Goal: Information Seeking & Learning: Learn about a topic

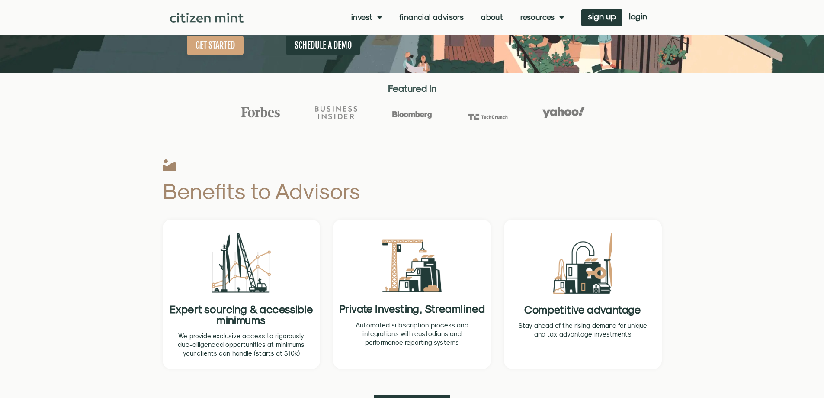
scroll to position [173, 0]
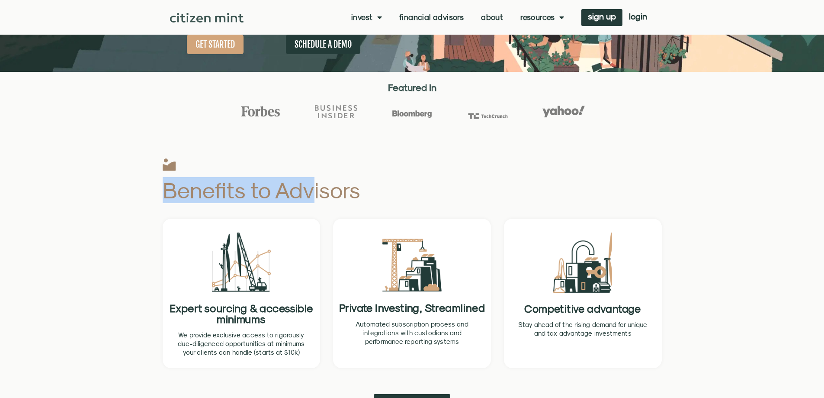
drag, startPoint x: 166, startPoint y: 198, endPoint x: 333, endPoint y: 195, distance: 166.6
click at [331, 195] on h2 "Benefits to Advisors" at bounding box center [326, 190] width 327 height 22
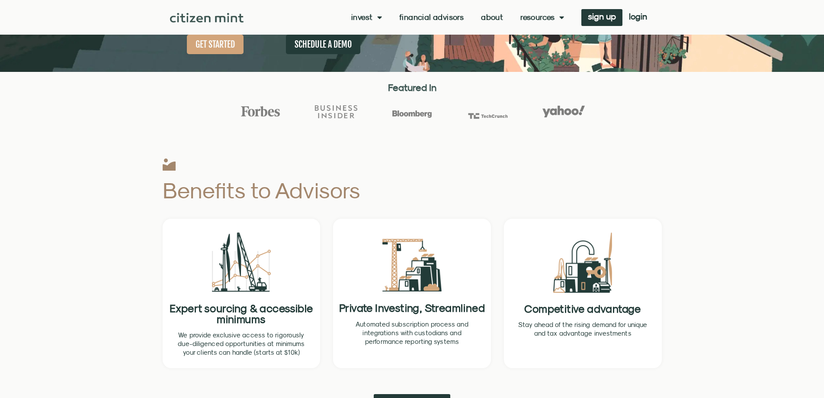
click at [367, 193] on h2 "Benefits to Advisors" at bounding box center [326, 190] width 327 height 22
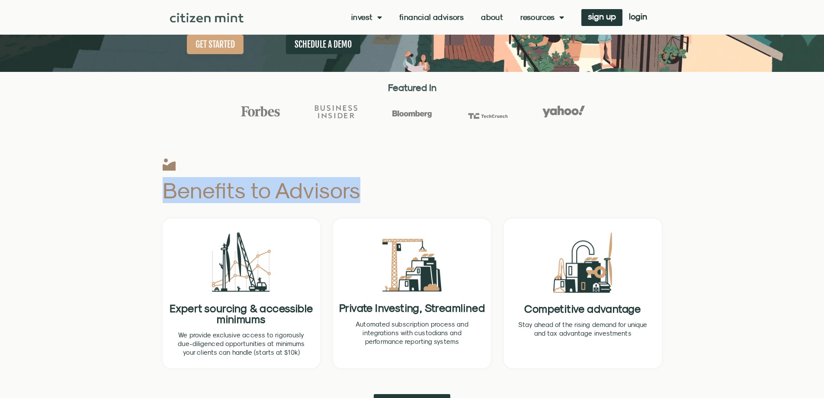
drag, startPoint x: 367, startPoint y: 193, endPoint x: 179, endPoint y: 192, distance: 187.8
click at [178, 193] on h2 "Benefits to Advisors" at bounding box center [326, 190] width 327 height 22
click at [179, 192] on h2 "Benefits to Advisors" at bounding box center [326, 190] width 327 height 22
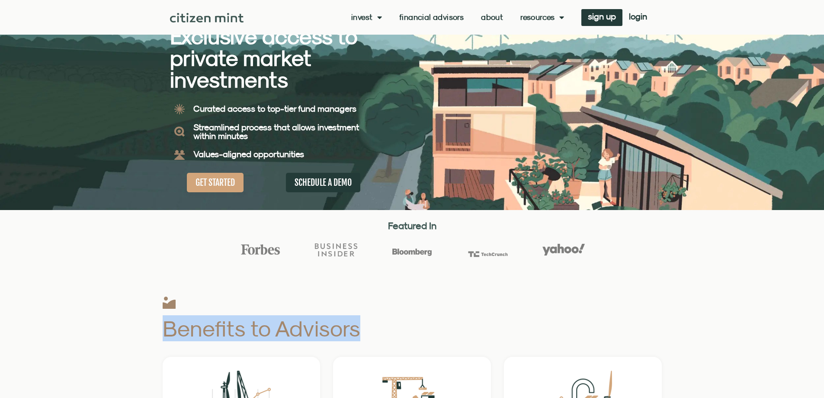
scroll to position [0, 0]
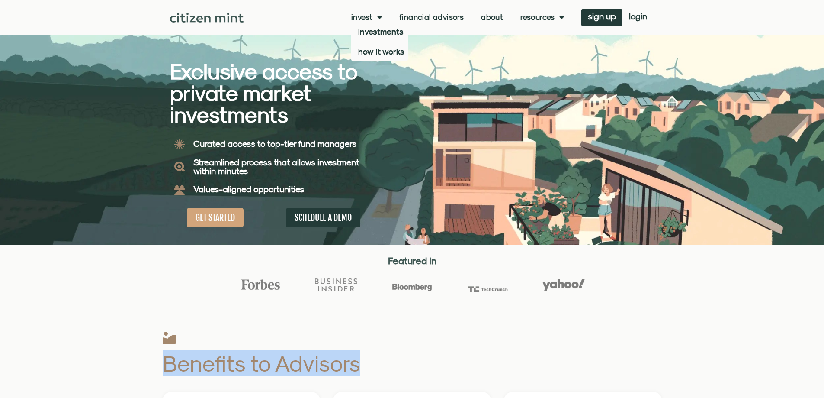
click at [378, 18] on span "Menu" at bounding box center [377, 17] width 9 height 16
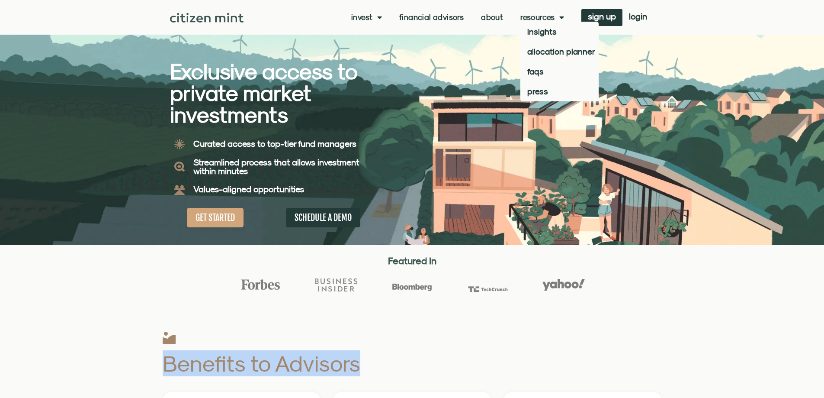
click at [428, 17] on link "Financial Advisors" at bounding box center [431, 17] width 64 height 9
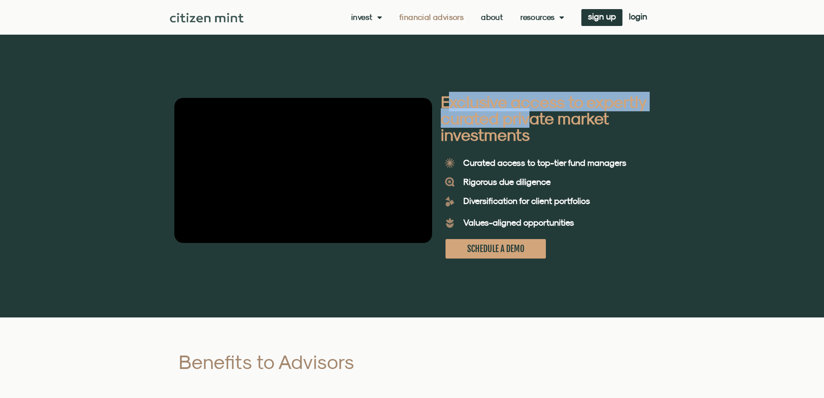
drag, startPoint x: 446, startPoint y: 97, endPoint x: 530, endPoint y: 119, distance: 86.8
click at [530, 119] on b "Exclusive access to expertly curated private market investments" at bounding box center [543, 118] width 205 height 52
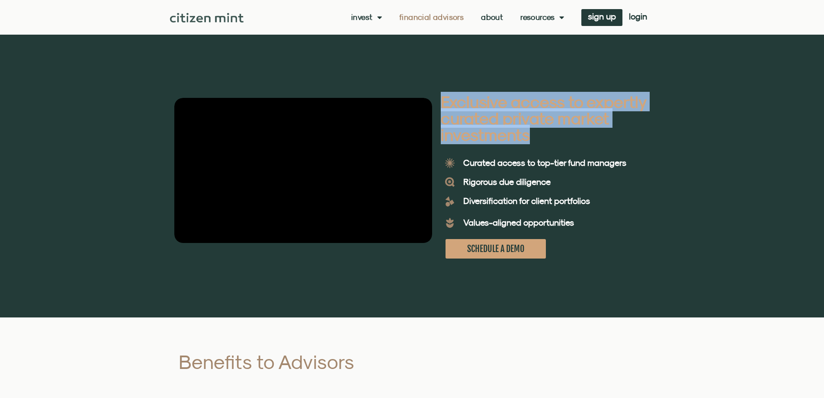
drag, startPoint x: 524, startPoint y: 128, endPoint x: 419, endPoint y: 111, distance: 106.6
click at [419, 111] on div "Exclusive access to expertly curated private market investments Curated access …" at bounding box center [412, 178] width 485 height 170
click at [470, 106] on b "Exclusive access to expertly curated private market investments" at bounding box center [543, 118] width 205 height 52
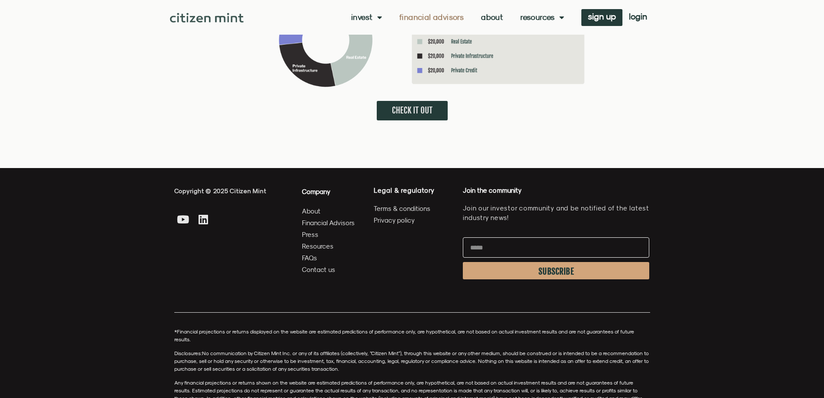
scroll to position [2436, 0]
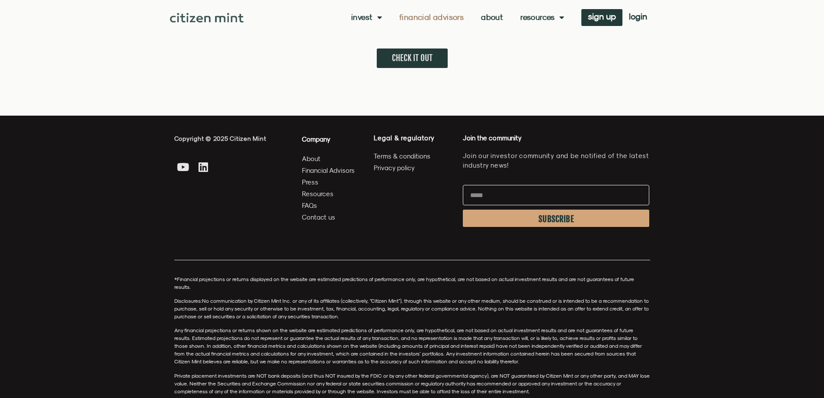
click at [315, 158] on span "About" at bounding box center [311, 158] width 19 height 11
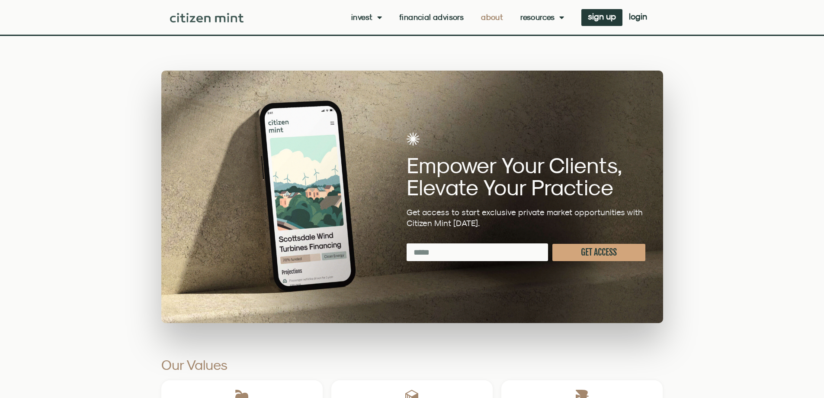
scroll to position [2163, 0]
